Goal: Transaction & Acquisition: Obtain resource

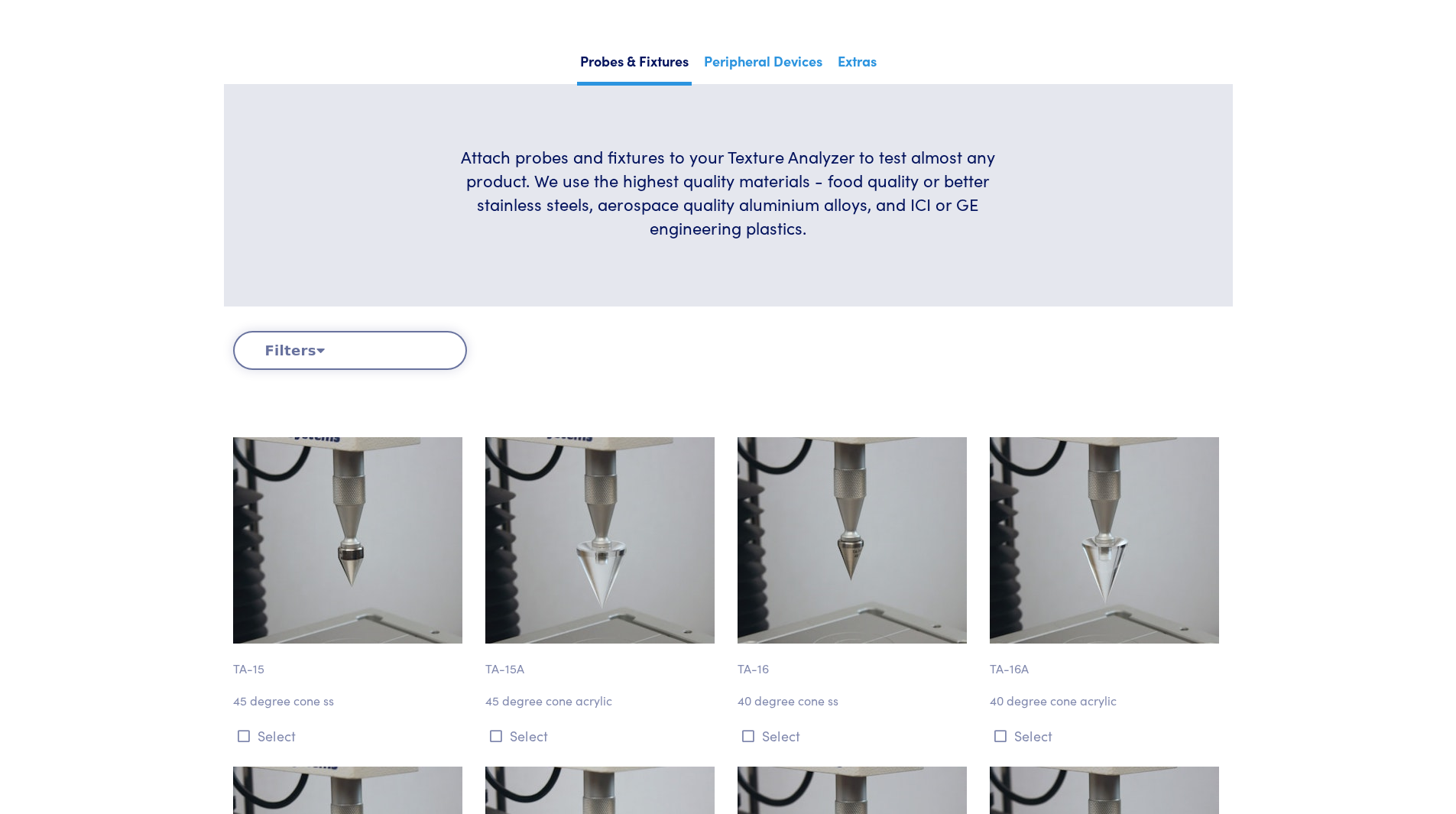
scroll to position [277, 0]
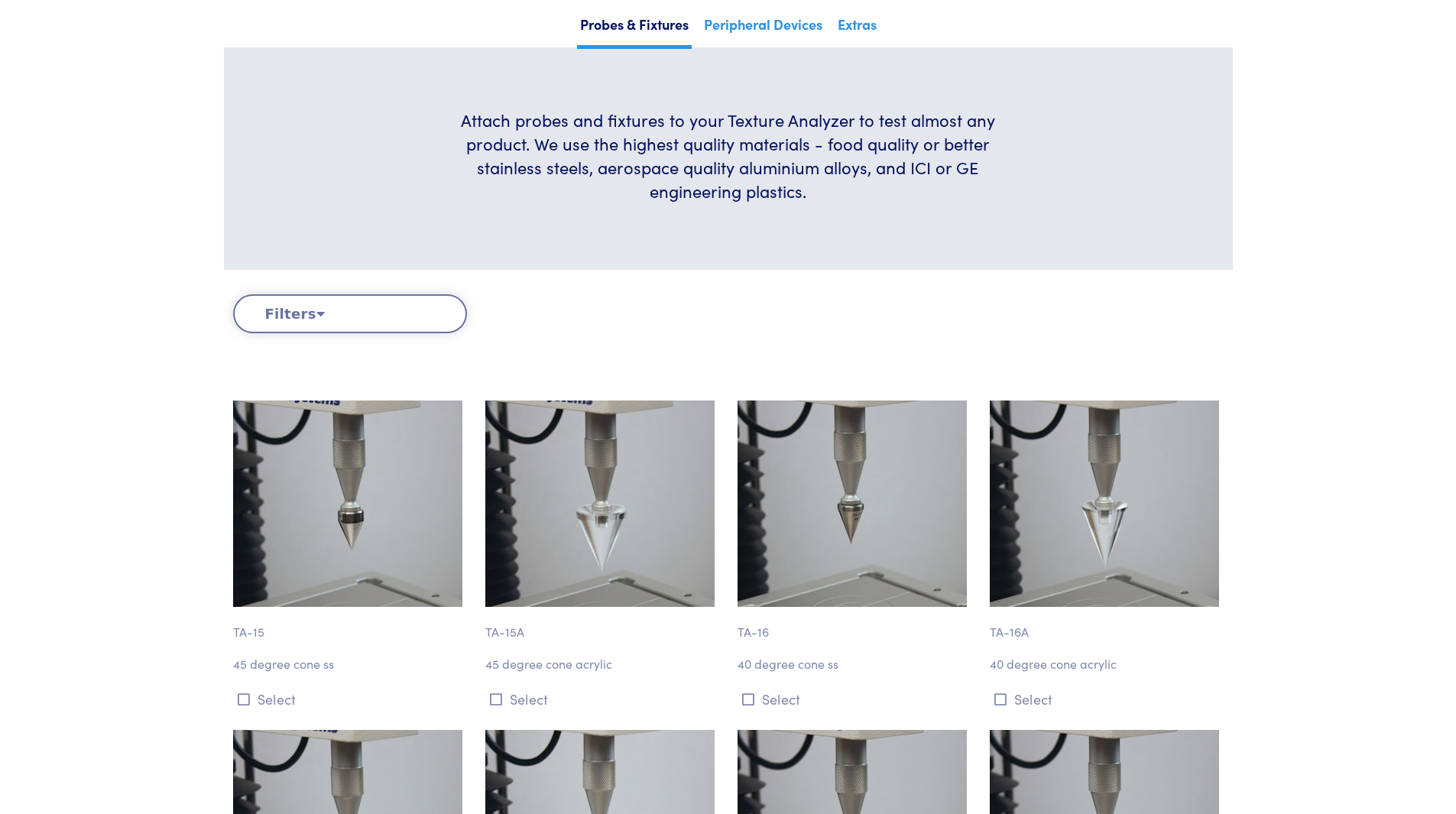
click at [408, 325] on button "Filters" at bounding box center [350, 313] width 234 height 39
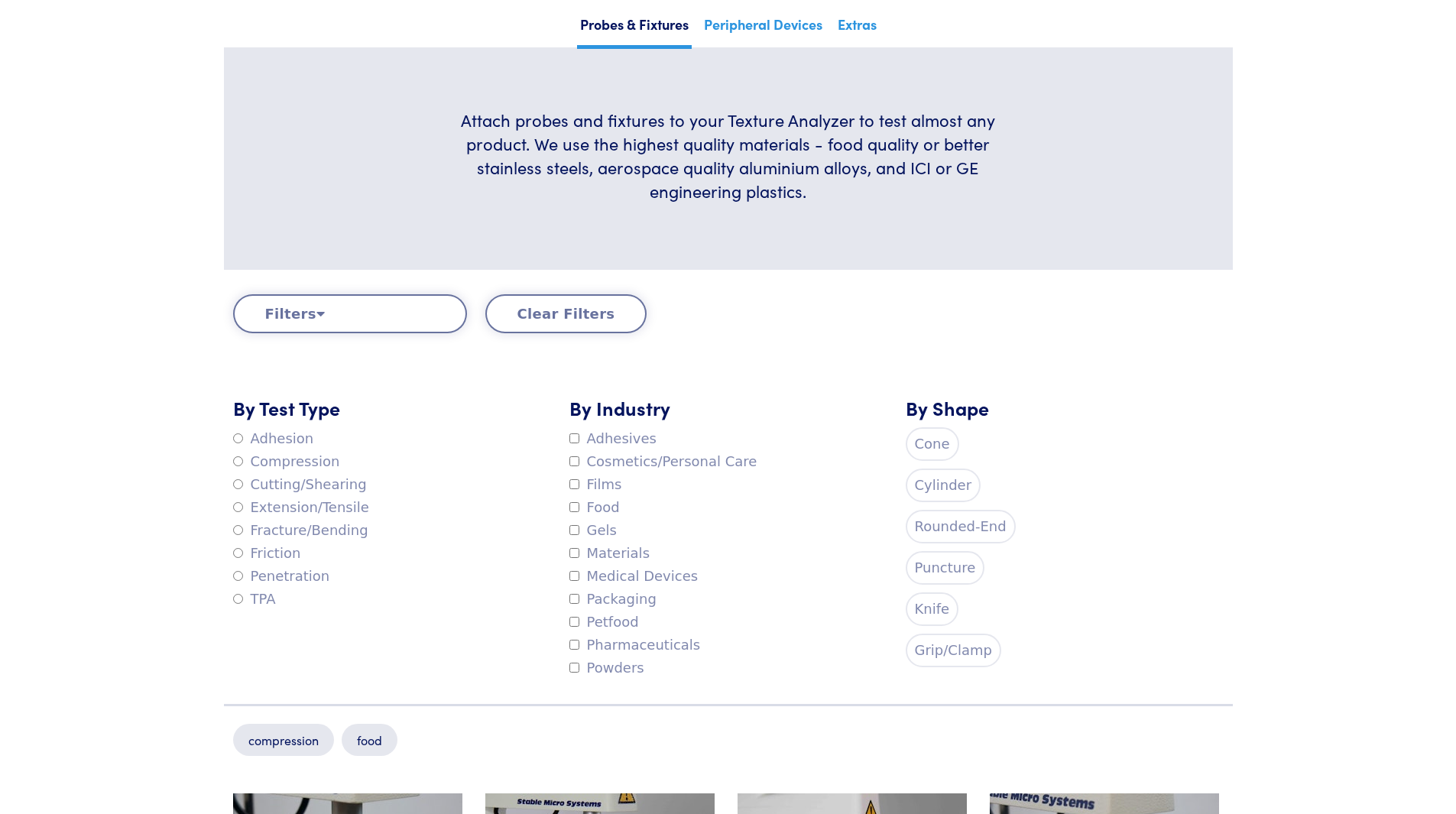
drag, startPoint x: 979, startPoint y: 470, endPoint x: 963, endPoint y: 485, distance: 21.9
click at [980, 471] on div "By Shape Cone Cylinder Rounded-End Puncture Knife Grip/Clamp" at bounding box center [1065, 537] width 337 height 285
click at [959, 488] on label "Cylinder" at bounding box center [943, 485] width 76 height 34
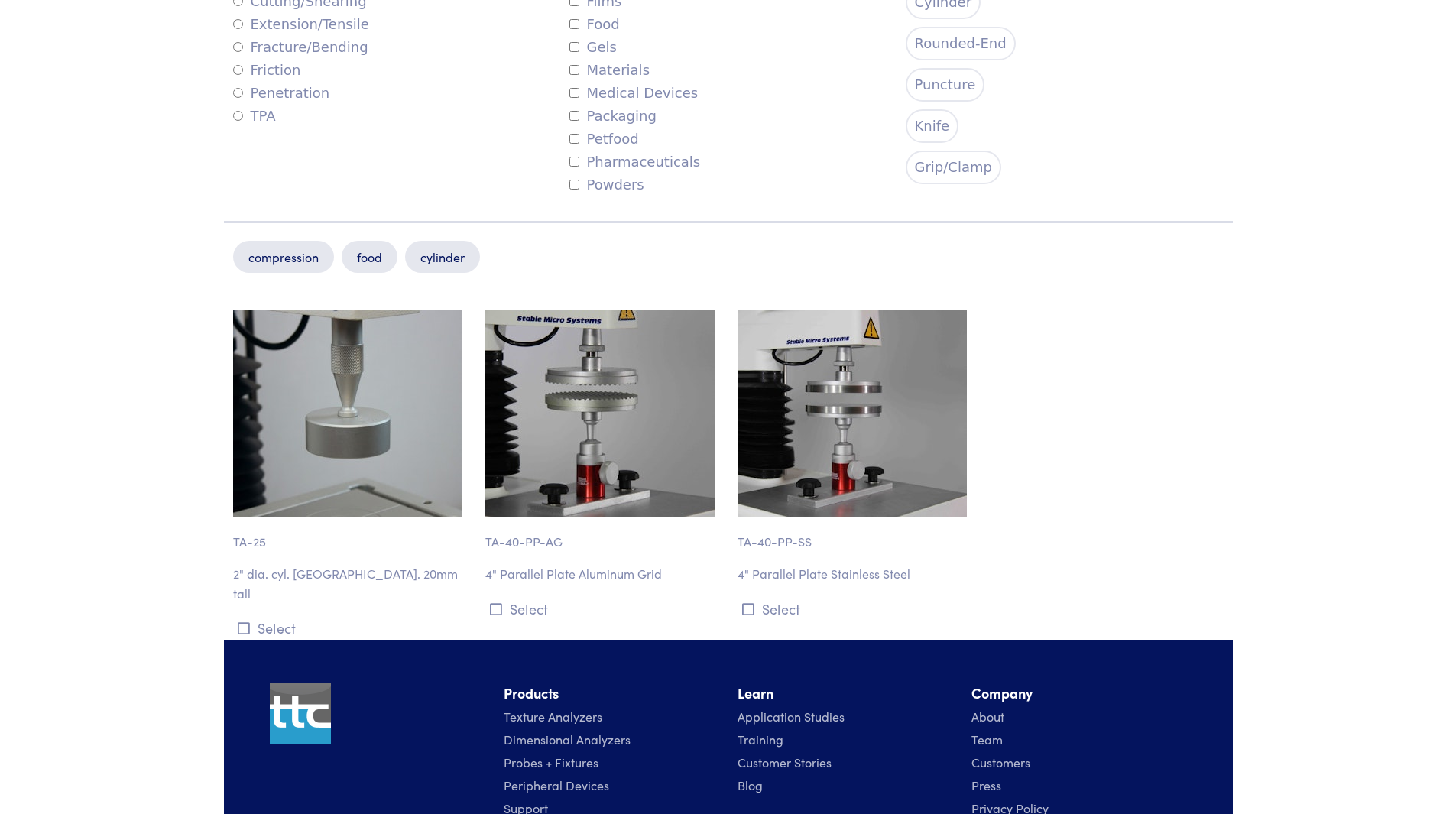
scroll to position [583, 0]
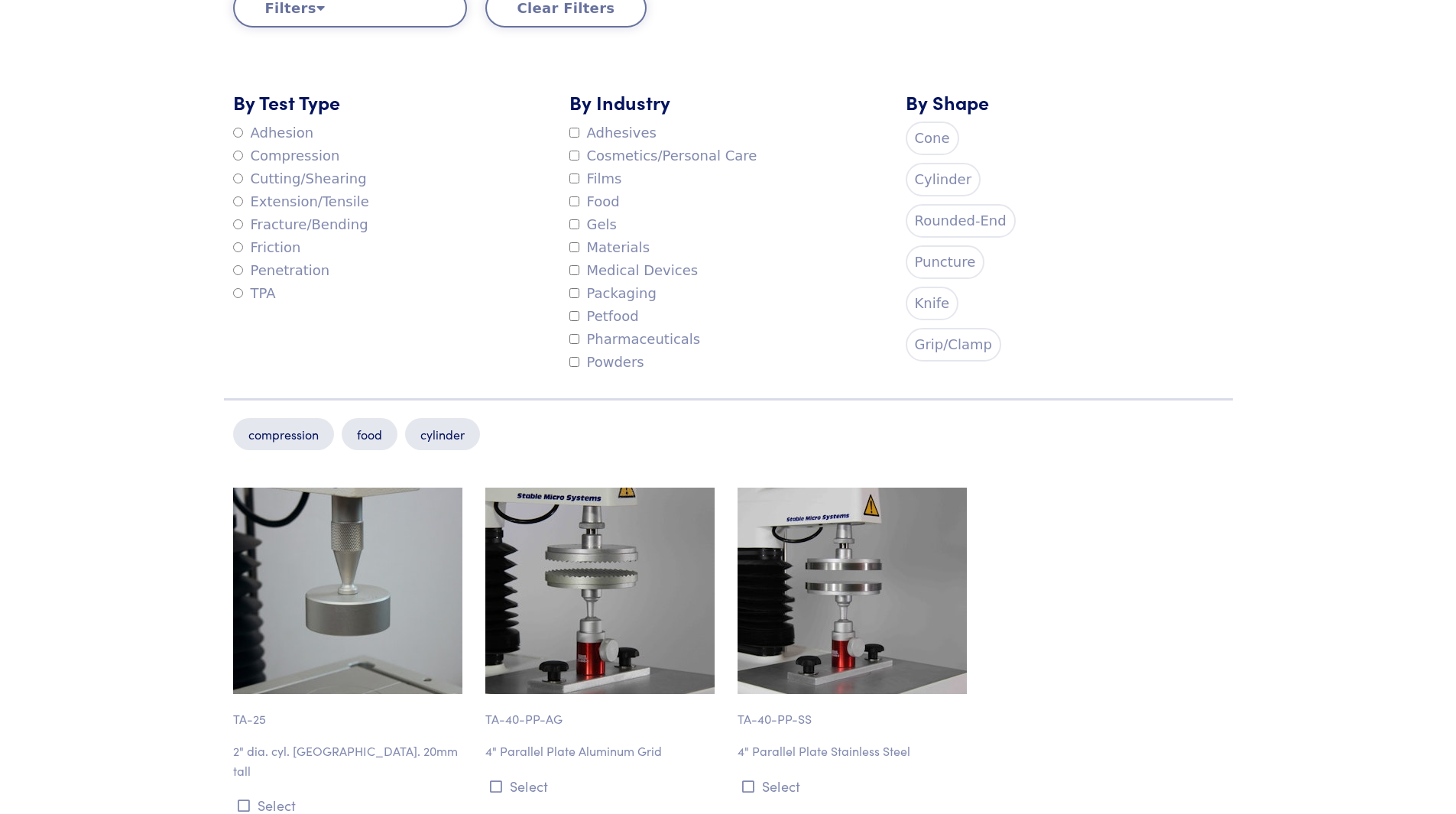
click at [294, 157] on label "Compression" at bounding box center [286, 156] width 107 height 23
drag, startPoint x: 264, startPoint y: 156, endPoint x: 244, endPoint y: 154, distance: 20.1
click at [264, 156] on label "Compression" at bounding box center [286, 156] width 107 height 23
click at [237, 288] on label "TPA" at bounding box center [254, 293] width 43 height 23
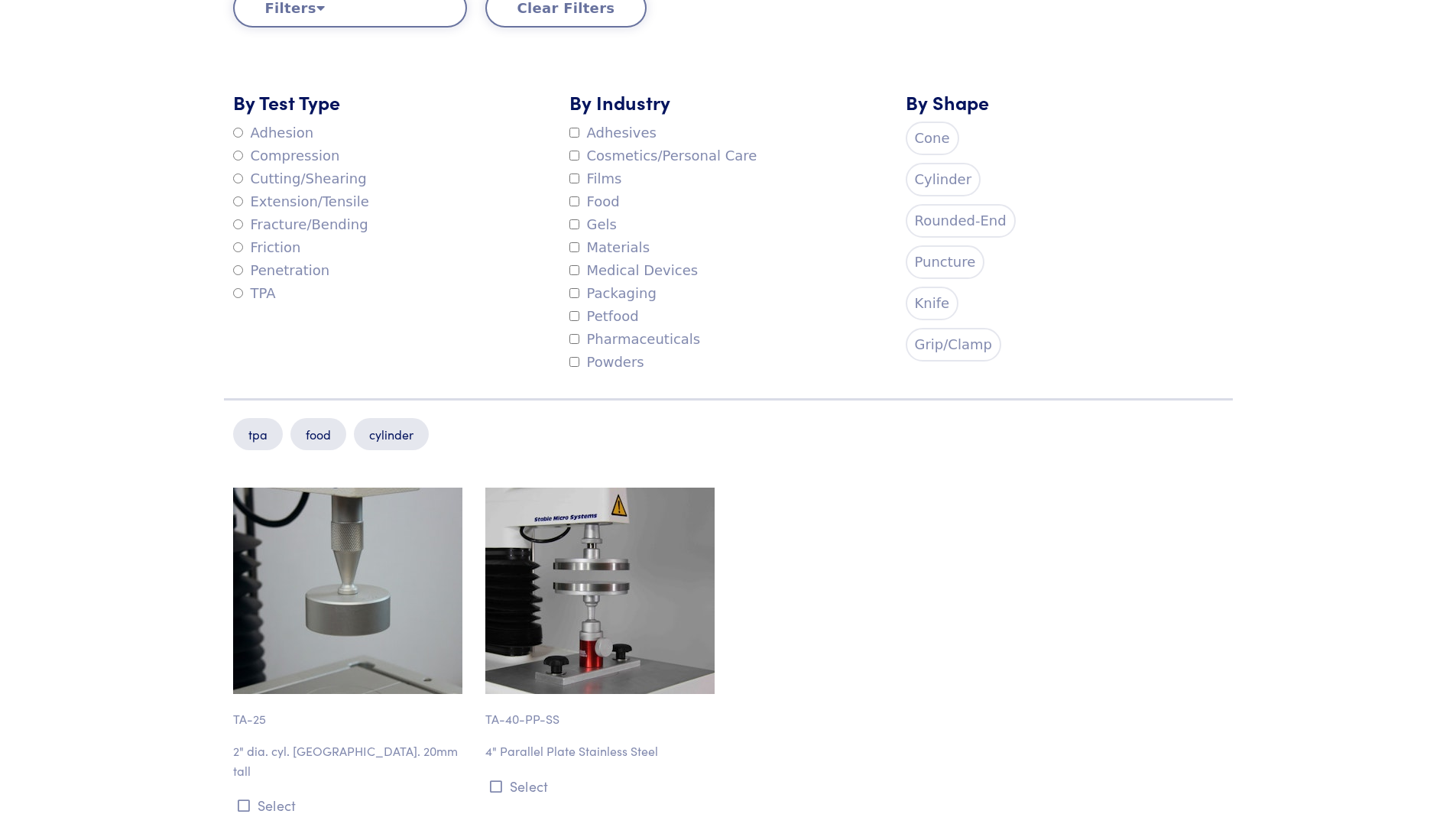
click at [232, 300] on div "By Test Type Adhesion Compression Cutting/Shearing Extension/Tensile Fracture/B…" at bounding box center [392, 231] width 337 height 285
click at [241, 162] on label "Compression" at bounding box center [286, 156] width 107 height 23
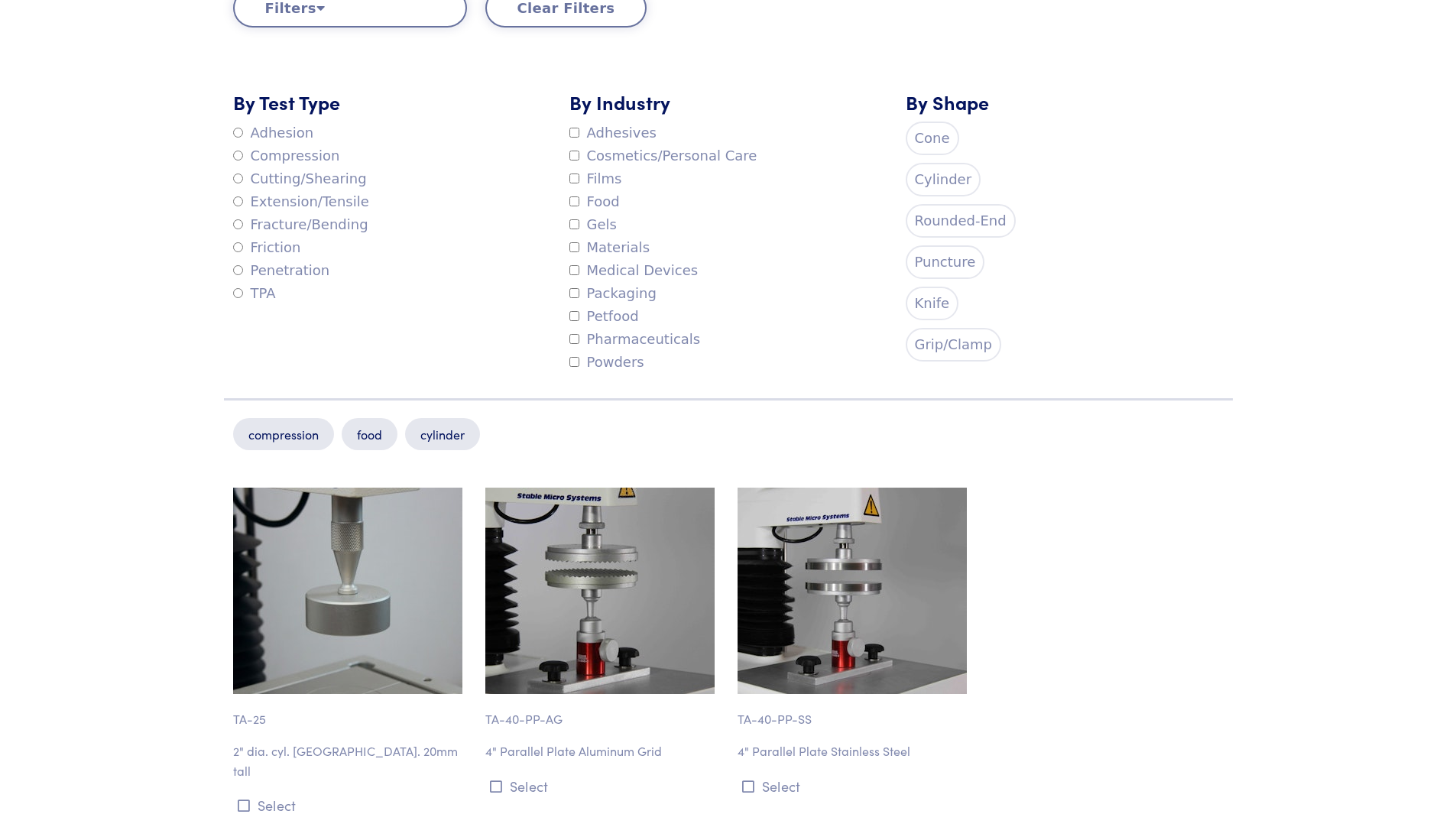
drag, startPoint x: 589, startPoint y: 203, endPoint x: 580, endPoint y: 206, distance: 9.5
click at [588, 203] on label "Food" at bounding box center [595, 202] width 51 height 23
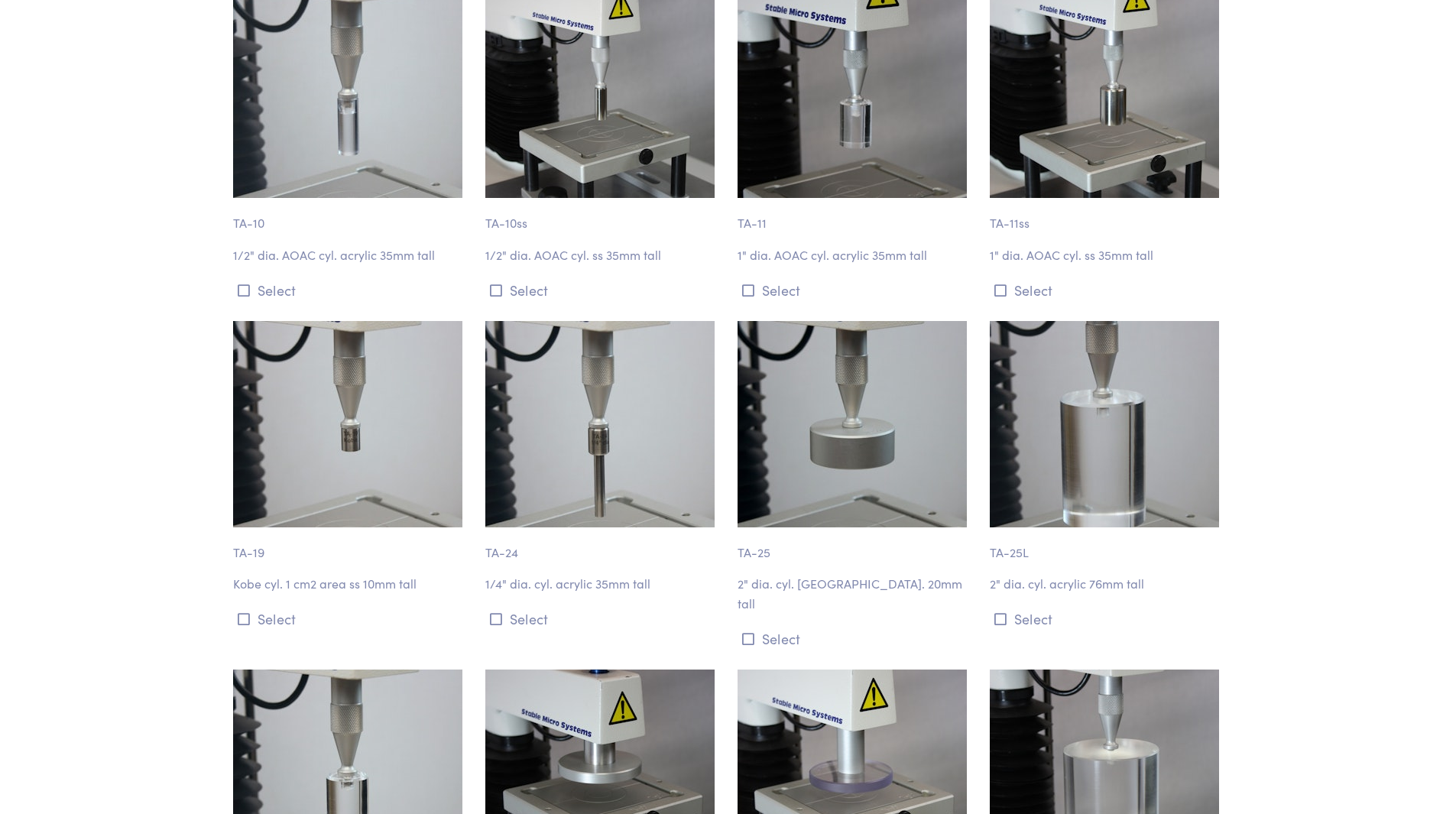
scroll to position [965, 0]
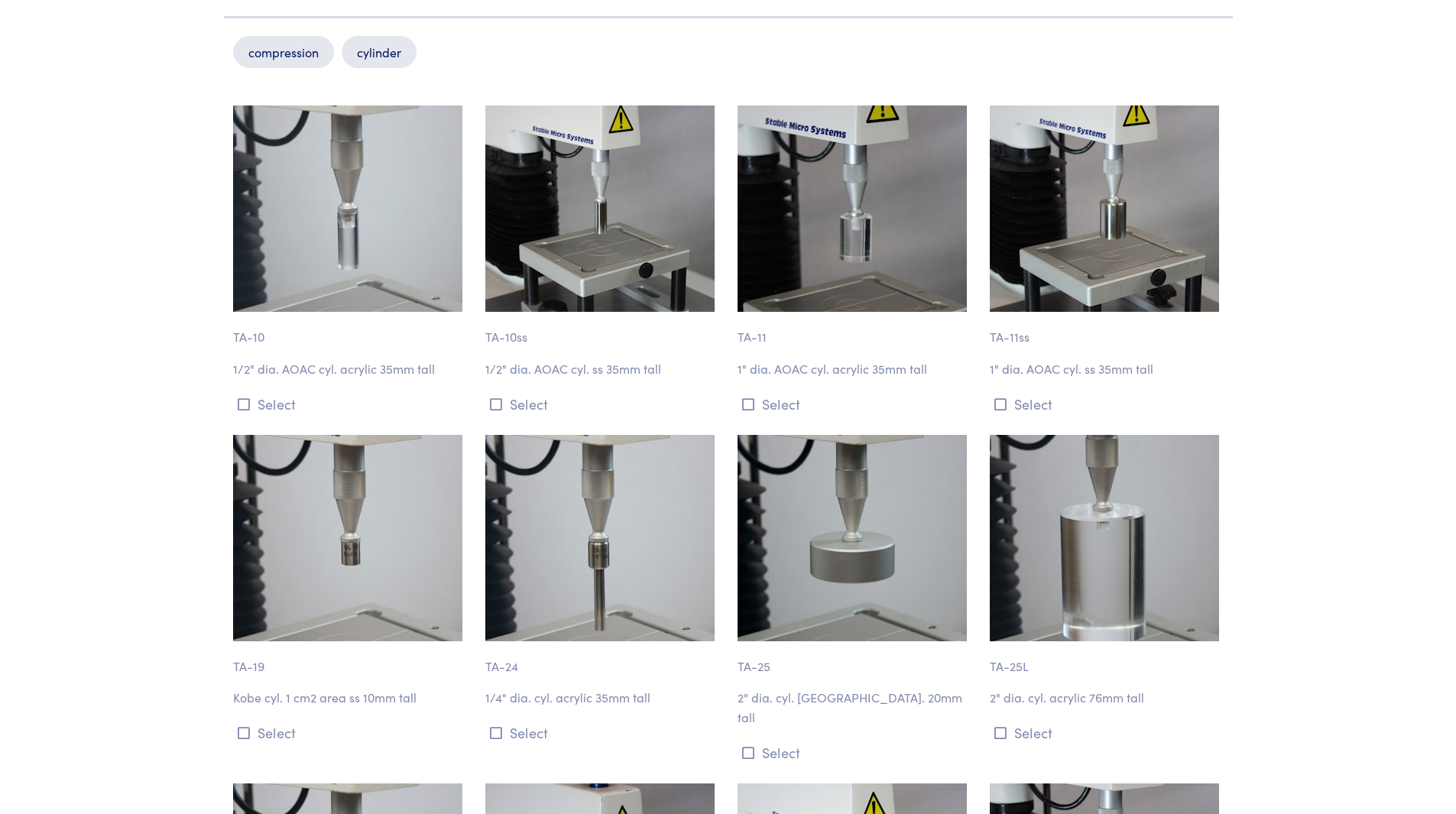
click at [833, 212] on img at bounding box center [852, 208] width 229 height 207
click at [736, 366] on div "TA-11 1" dia. AOAC cyl. acrylic 35mm tall Select" at bounding box center [855, 260] width 252 height 310
click at [750, 411] on button "Select" at bounding box center [854, 403] width 234 height 25
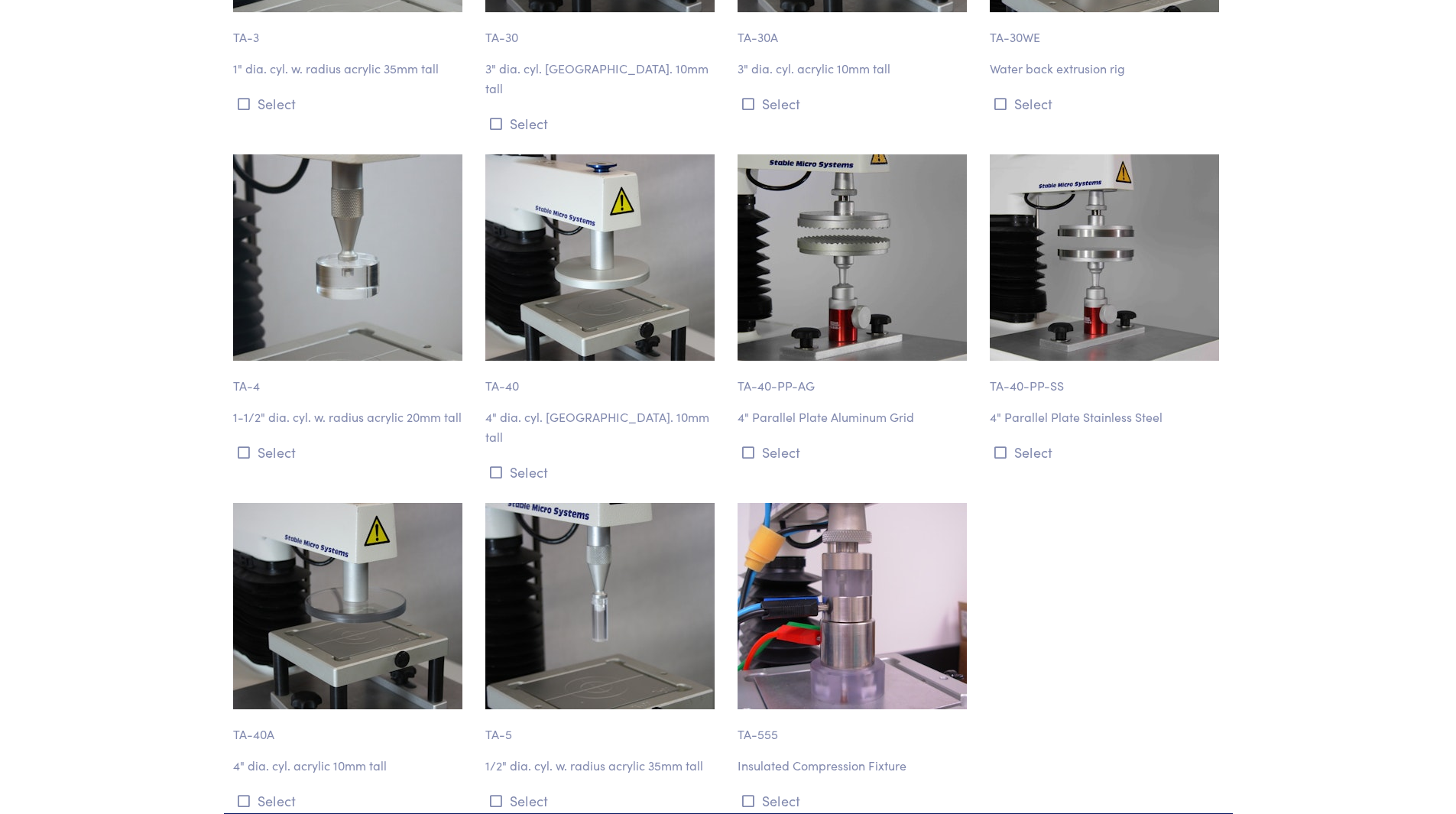
scroll to position [2189, 0]
